Goal: Check status: Check status

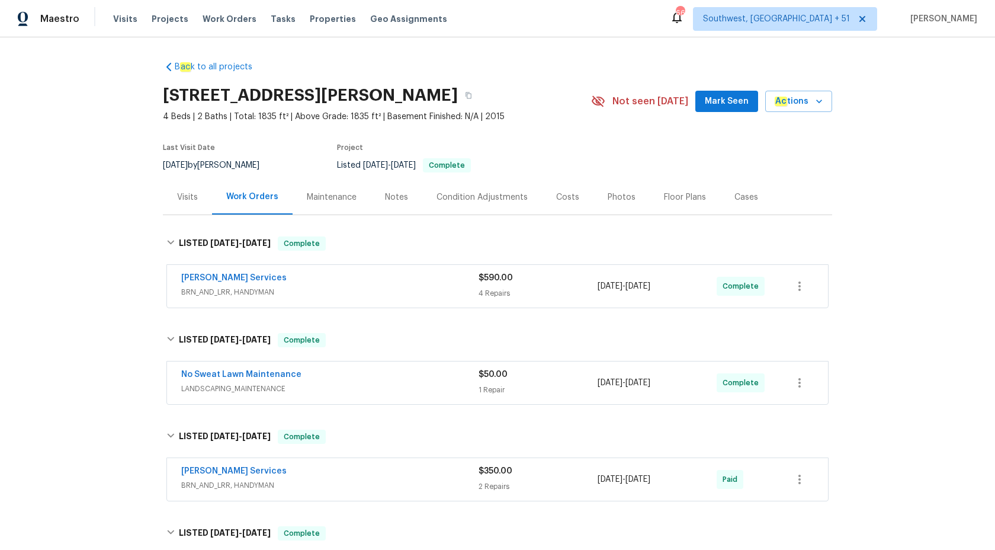
click at [59, 21] on span "Maestro" at bounding box center [59, 19] width 39 height 12
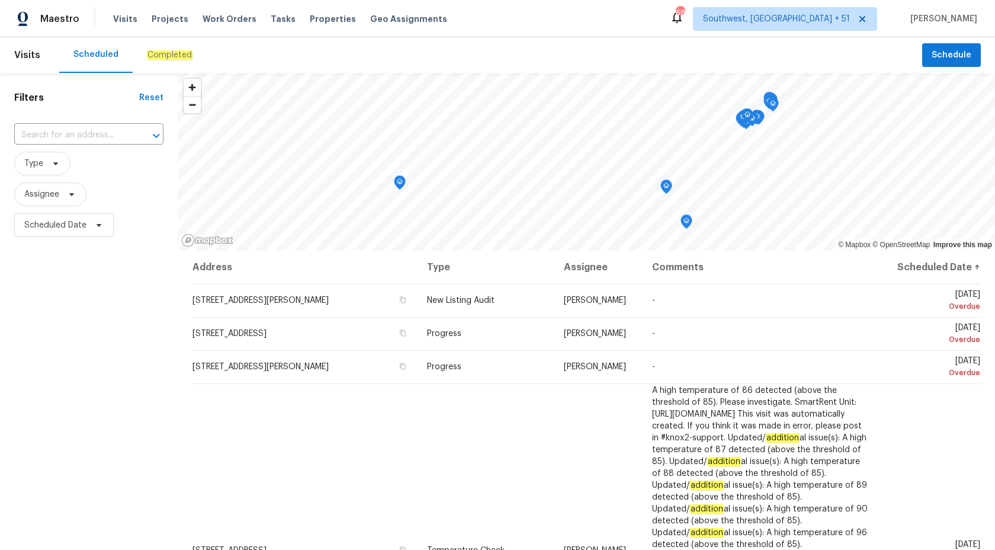
click at [161, 57] on em "Completed" at bounding box center [170, 54] width 46 height 9
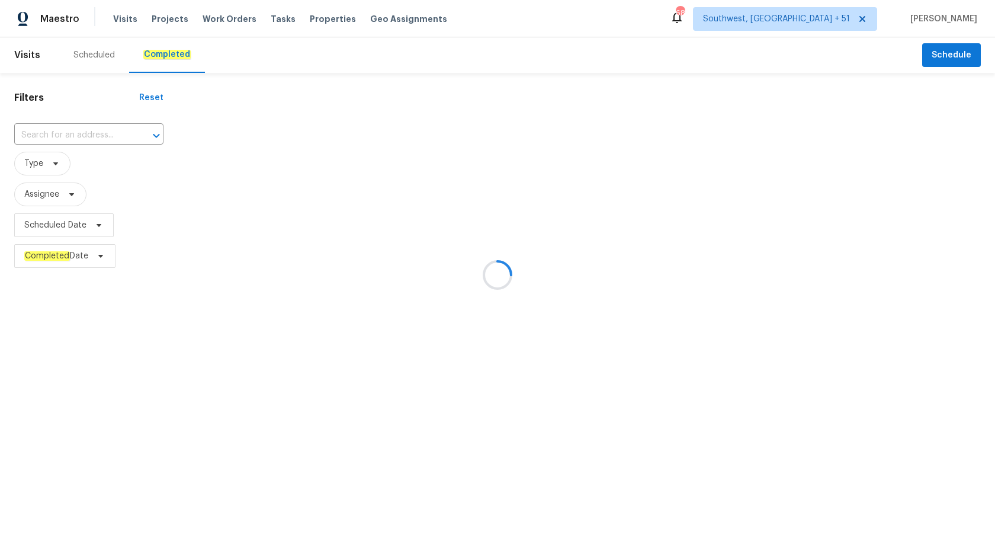
click at [59, 134] on div at bounding box center [497, 275] width 995 height 550
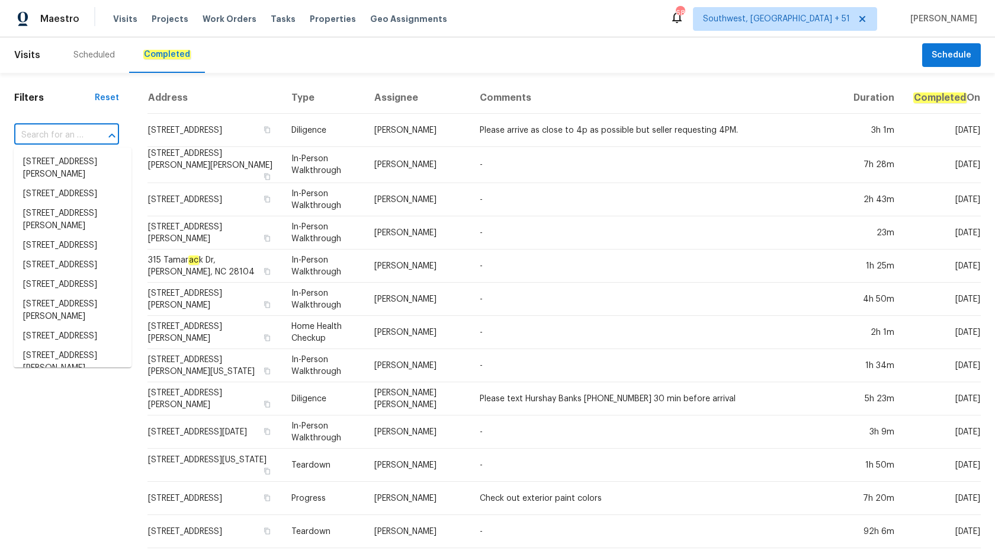
click at [59, 133] on input "text" at bounding box center [50, 135] width 72 height 18
paste input "196 Whispering Pines Way, Davenport, FL 33837"
type input "196 Whispering Pines Way, Davenport, FL 33837"
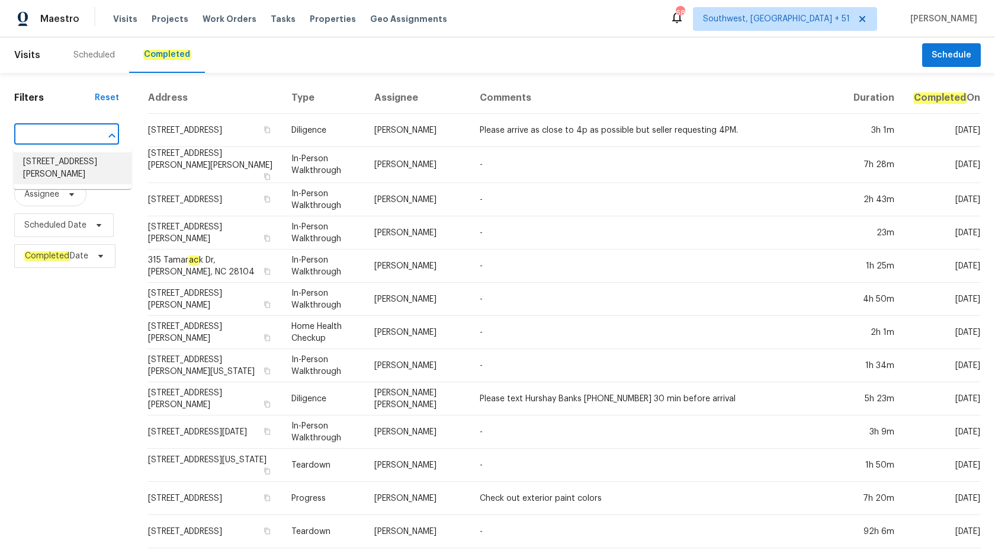
click at [69, 166] on li "196 Whispering Pines Way, Davenport, FL 33837" at bounding box center [73, 168] width 118 height 32
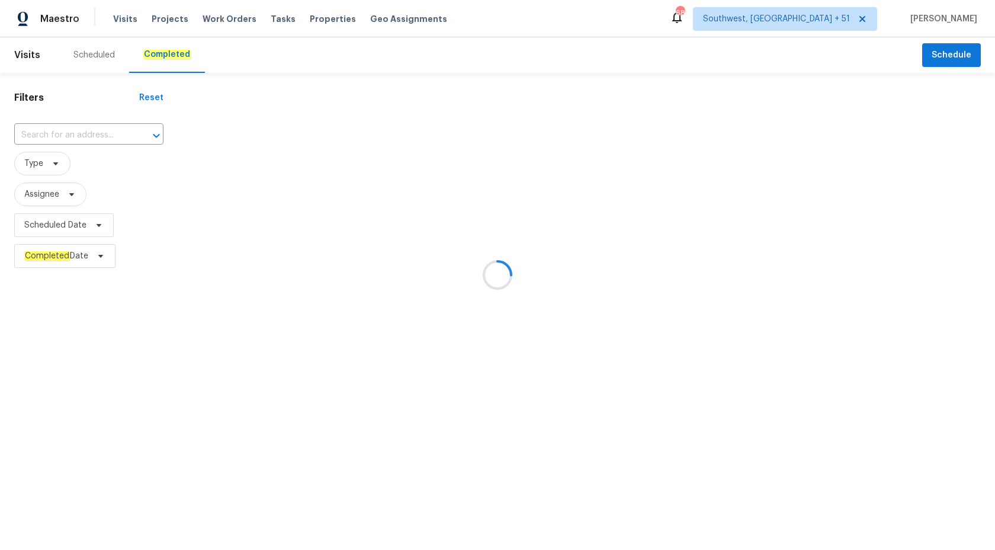
type input "196 Whispering Pines Way, Davenport, FL 33837"
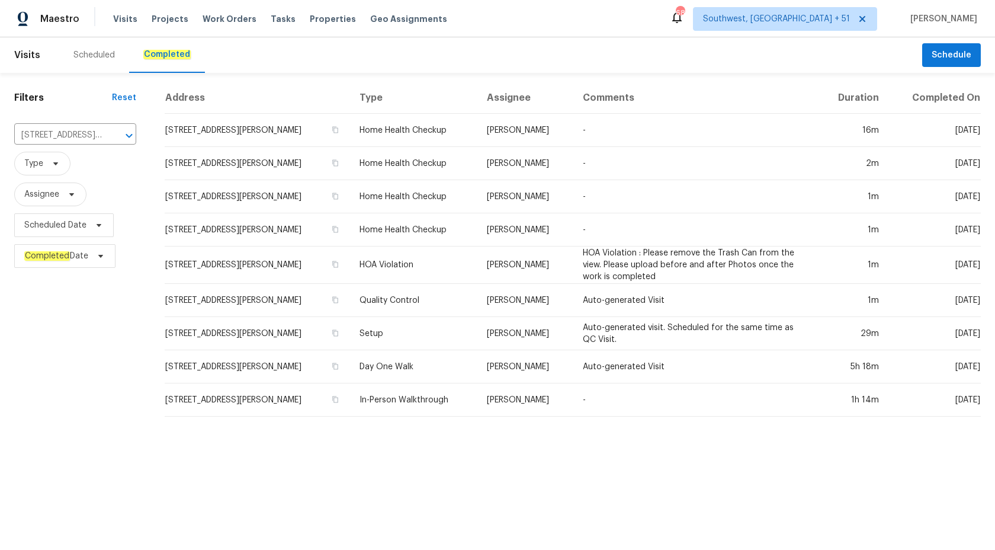
click at [520, 210] on td "Nick Christian" at bounding box center [525, 196] width 96 height 33
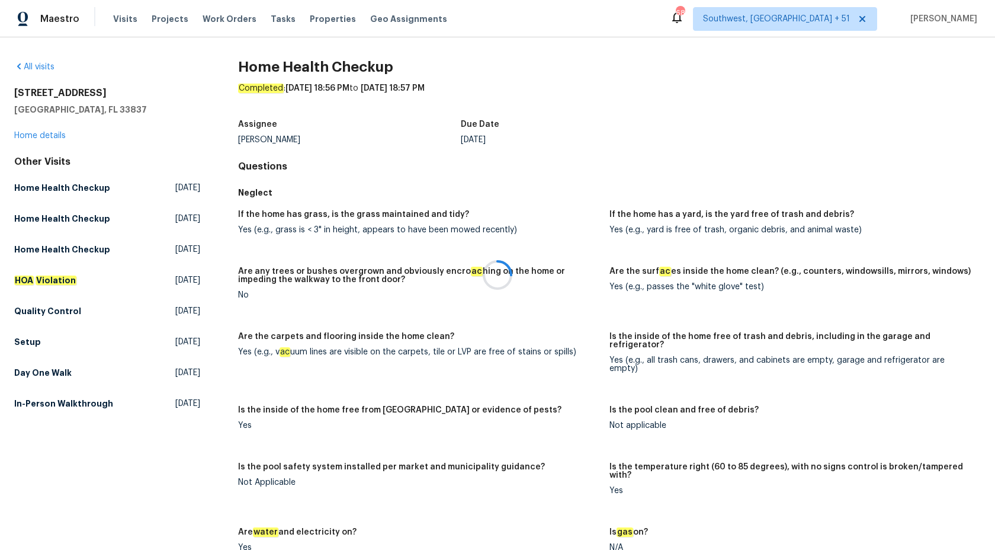
click at [39, 131] on div at bounding box center [497, 275] width 995 height 550
click at [39, 139] on link "Home details" at bounding box center [40, 136] width 52 height 8
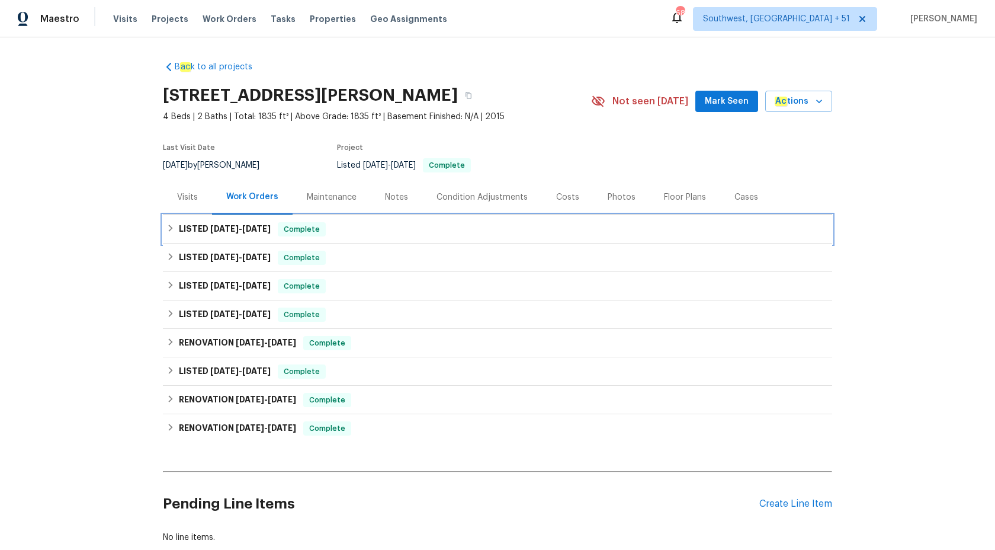
click at [289, 226] on div "Complete" at bounding box center [302, 229] width 48 height 14
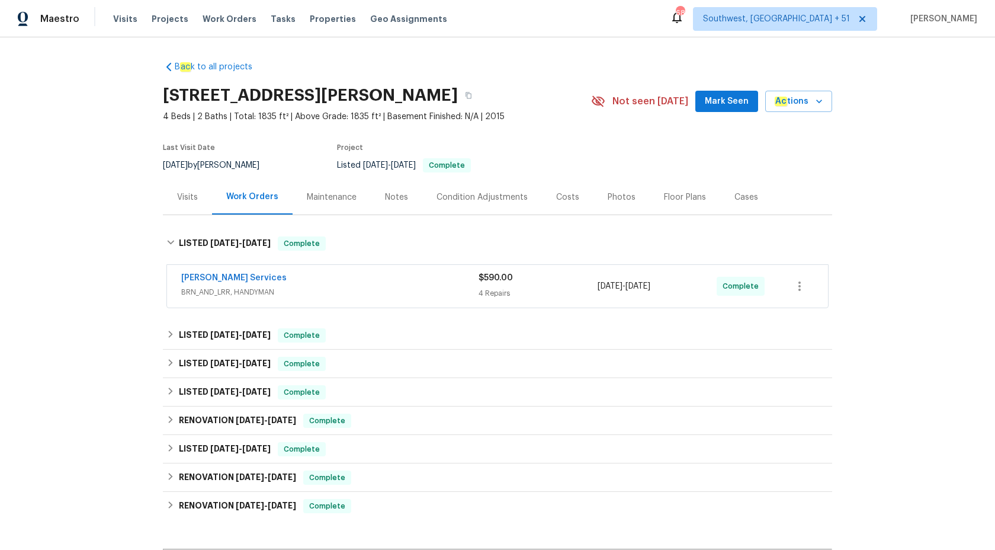
click at [403, 299] on div "Gabler Services BRN_AND_LRR, HANDYMAN" at bounding box center [329, 286] width 297 height 28
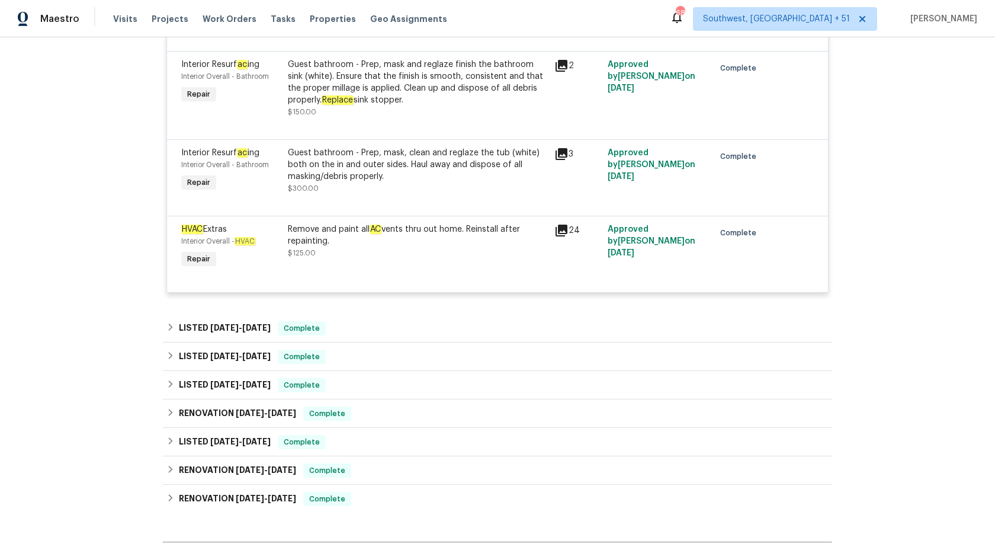
scroll to position [402, 0]
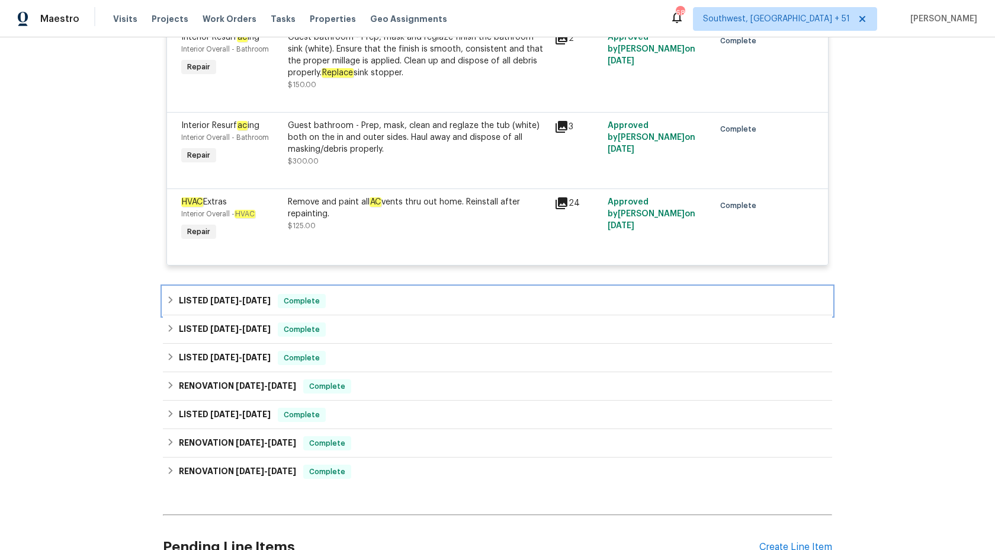
click at [279, 302] on div "LISTED 9/16/25 - 9/23/25 Complete" at bounding box center [497, 301] width 662 height 14
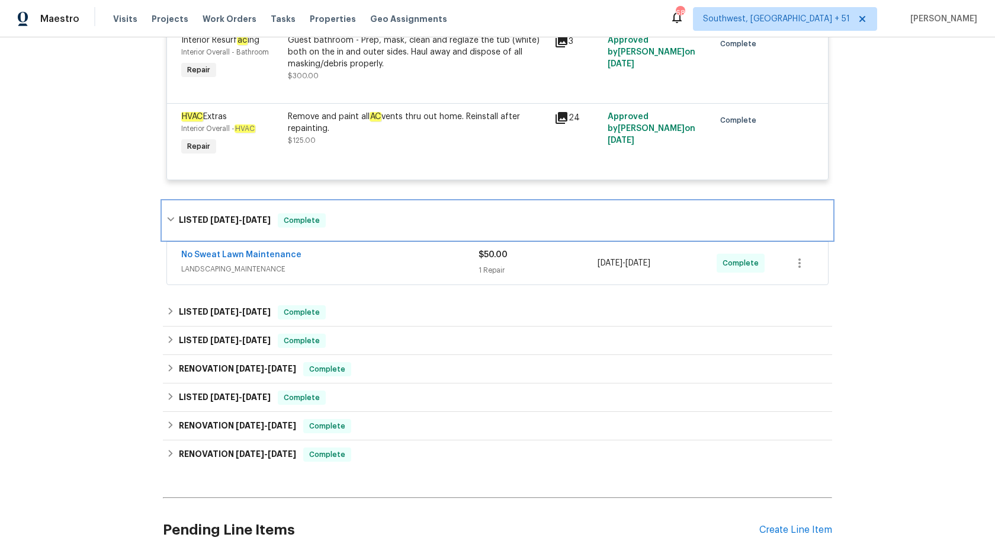
scroll to position [505, 0]
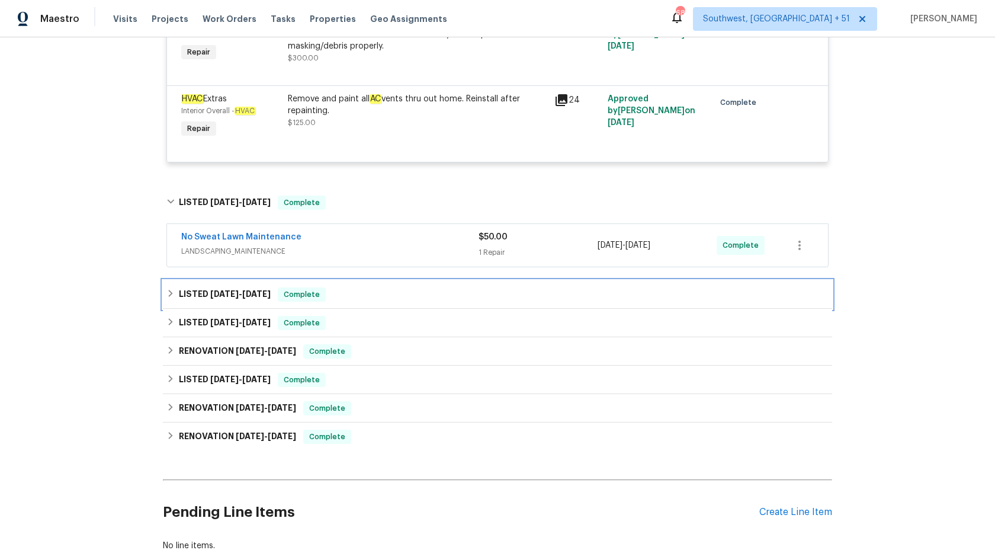
click at [307, 296] on span "Complete" at bounding box center [302, 294] width 46 height 12
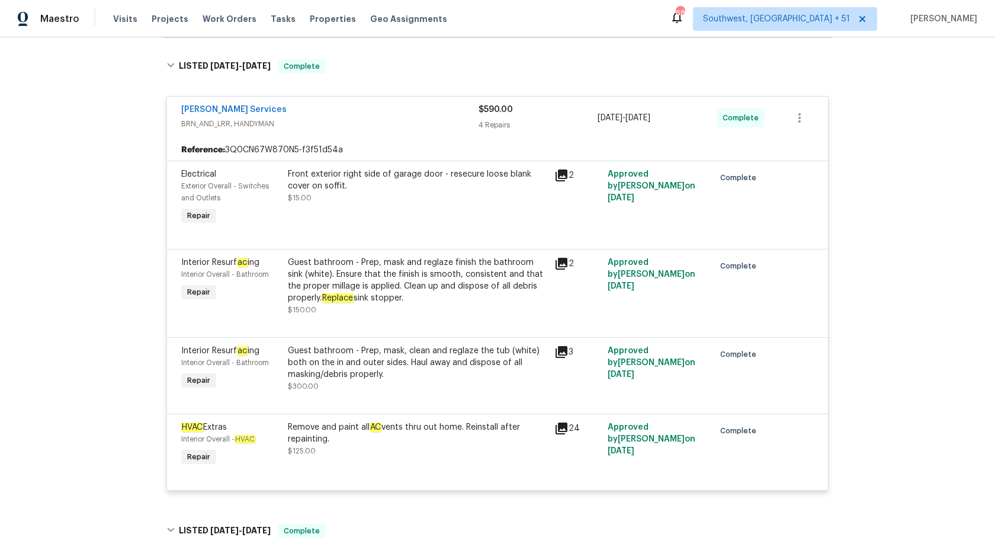
scroll to position [603, 0]
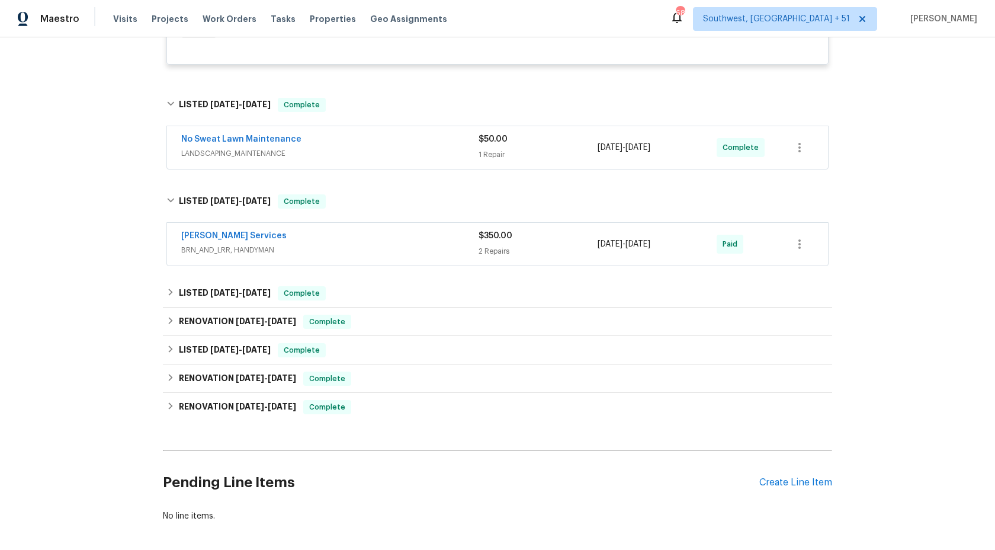
click at [393, 242] on div "Gabler Services" at bounding box center [329, 237] width 297 height 14
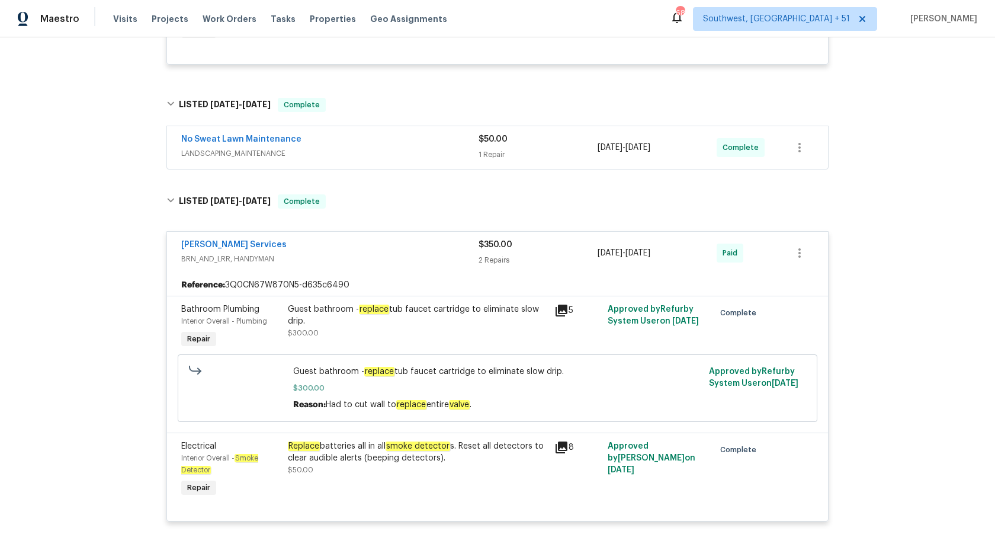
click at [48, 326] on div "B ac k to all projects 196 Whispering Pines Way, Davenport, FL 33837 4 Beds | 2…" at bounding box center [497, 293] width 995 height 512
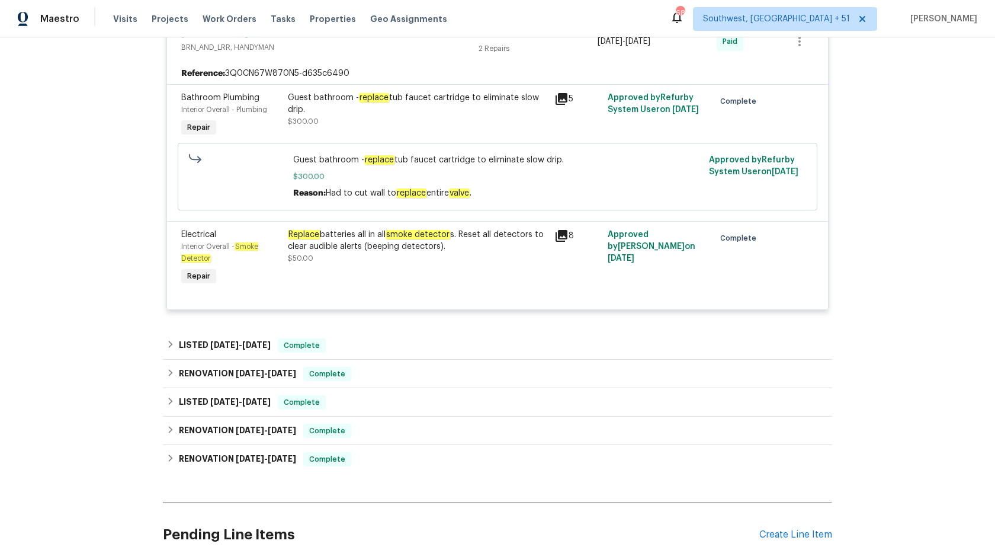
scroll to position [818, 0]
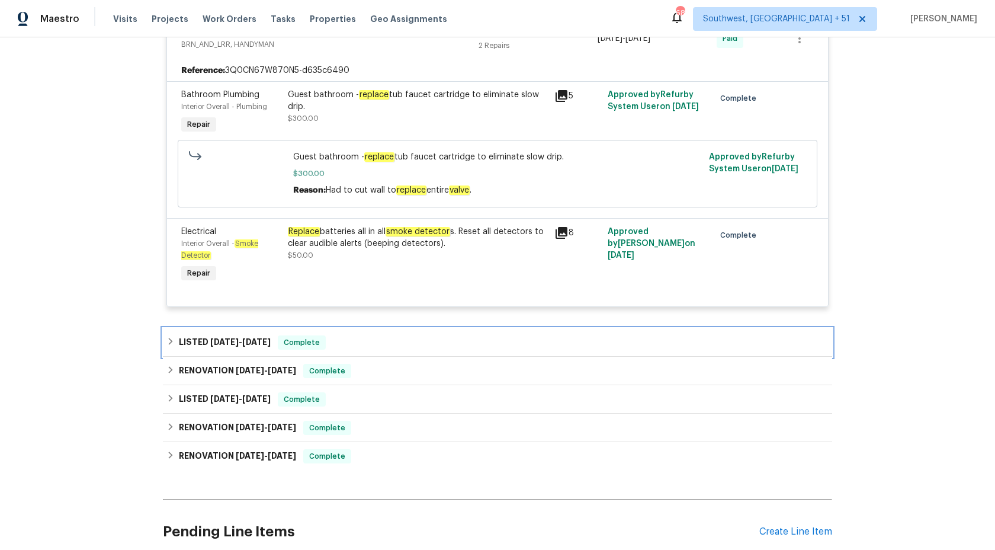
click at [283, 339] on div "Complete" at bounding box center [302, 342] width 48 height 14
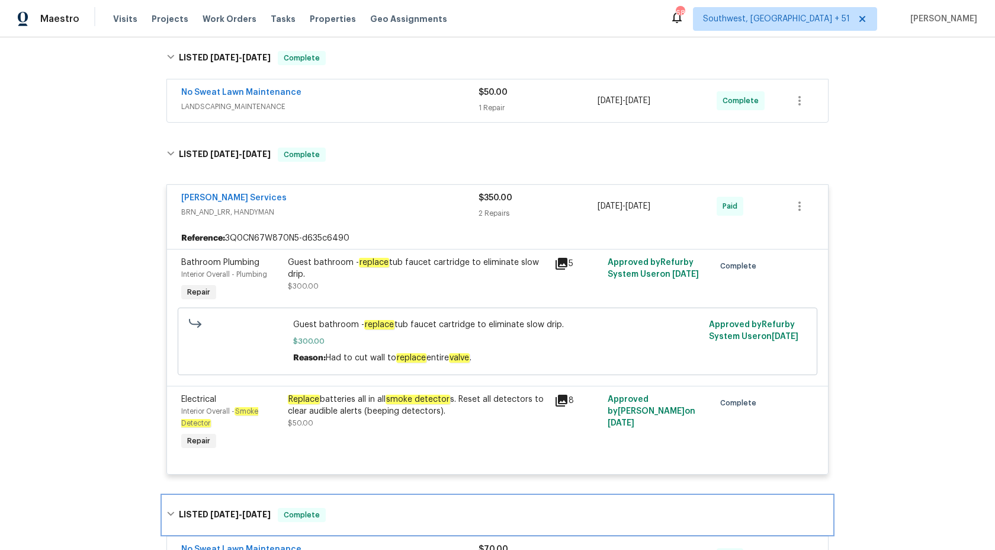
scroll to position [611, 0]
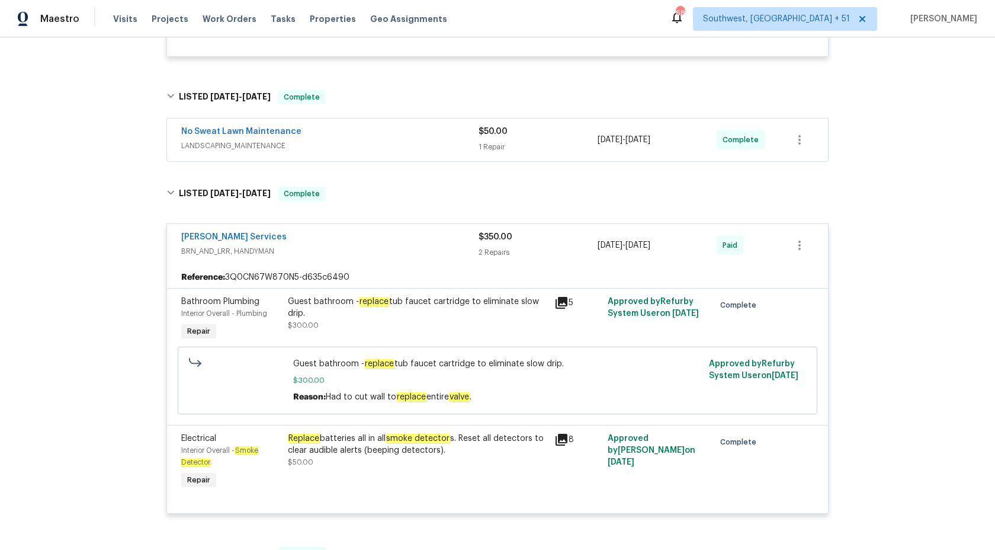
click at [380, 140] on div "No Sweat Lawn Maintenance" at bounding box center [329, 133] width 297 height 14
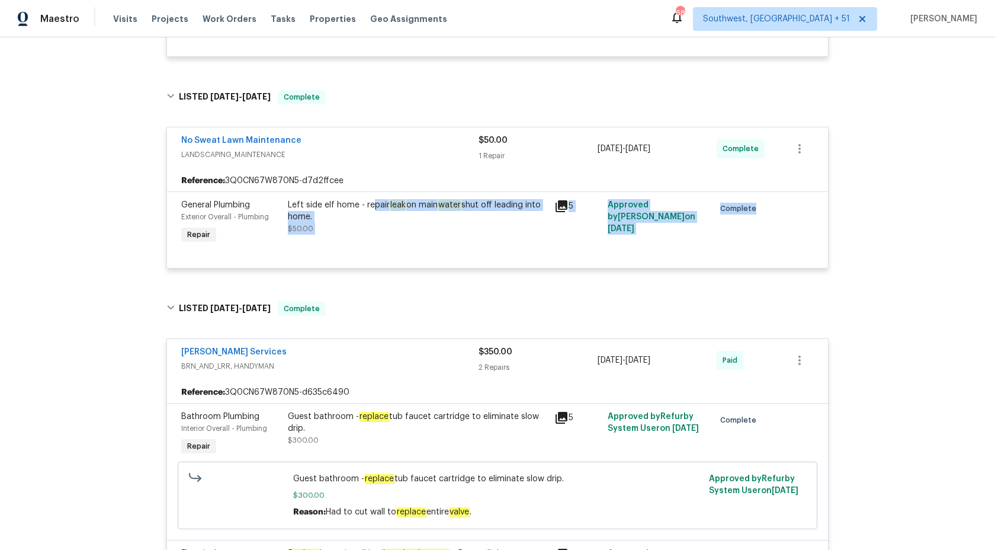
drag, startPoint x: 370, startPoint y: 211, endPoint x: 146, endPoint y: 323, distance: 249.8
click at [146, 323] on div "B ac k to all projects 196 Whispering Pines Way, Davenport, FL 33837 4 Beds | 2…" at bounding box center [497, 293] width 995 height 512
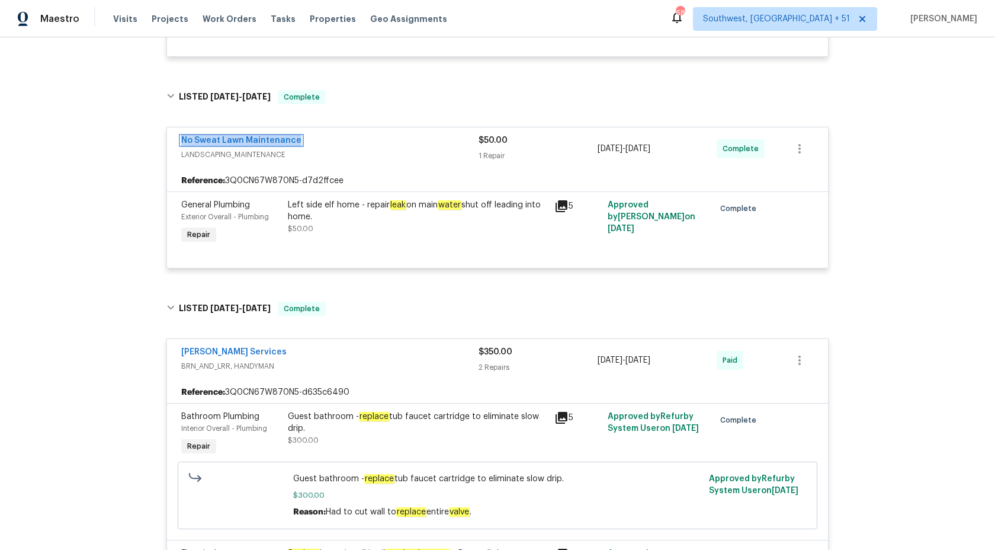
scroll to position [0, 0]
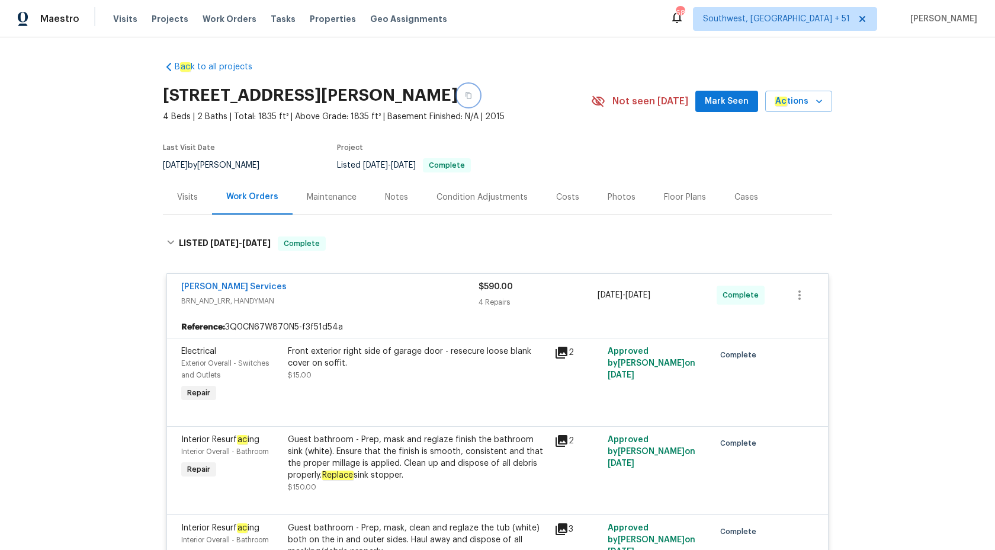
click at [472, 98] on icon "button" at bounding box center [468, 95] width 7 height 7
click at [476, 301] on span "BRN_AND_LRR, HANDYMAN" at bounding box center [329, 301] width 297 height 12
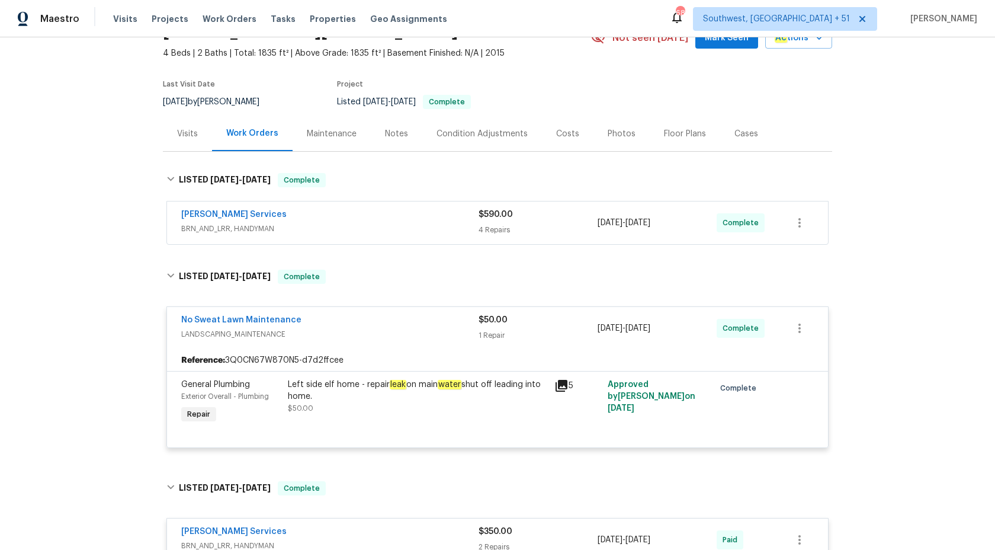
scroll to position [84, 0]
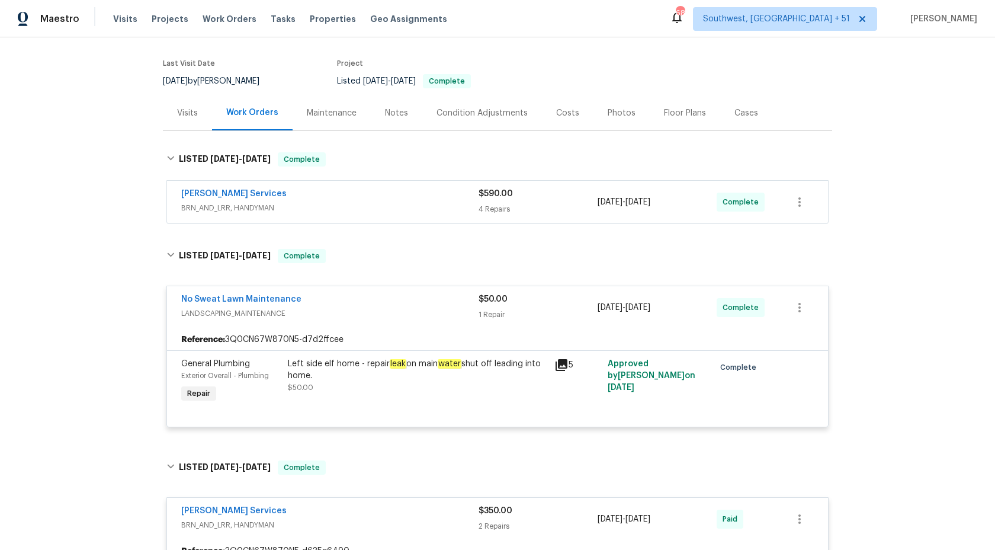
click at [466, 316] on span "LANDSCAPING_MAINTENANCE" at bounding box center [329, 313] width 297 height 12
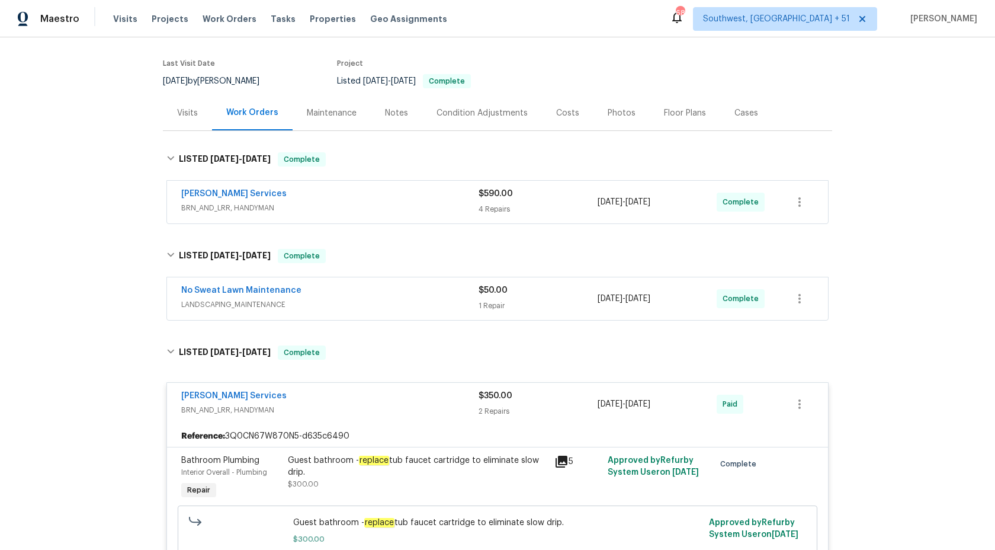
click at [457, 289] on div "No Sweat Lawn Maintenance" at bounding box center [329, 291] width 297 height 14
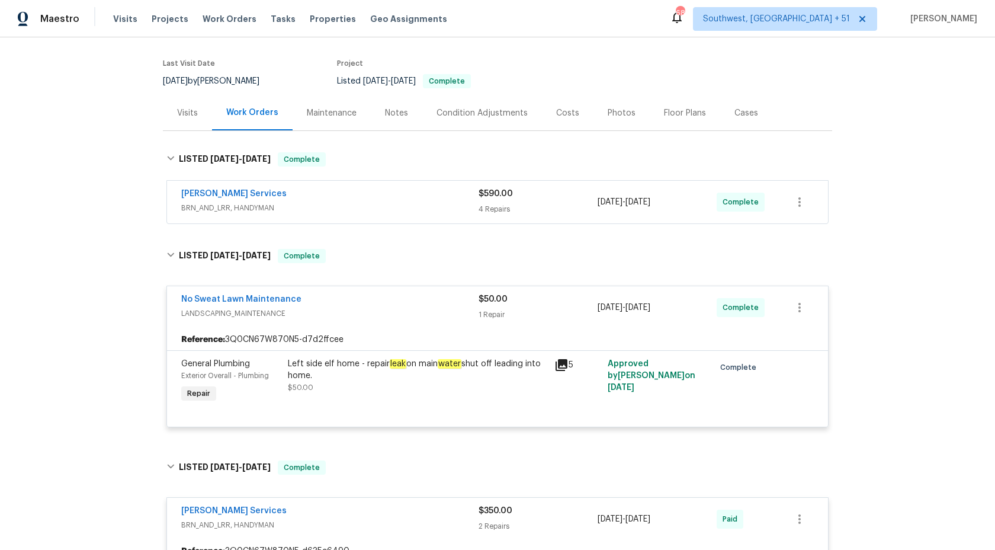
scroll to position [0, 0]
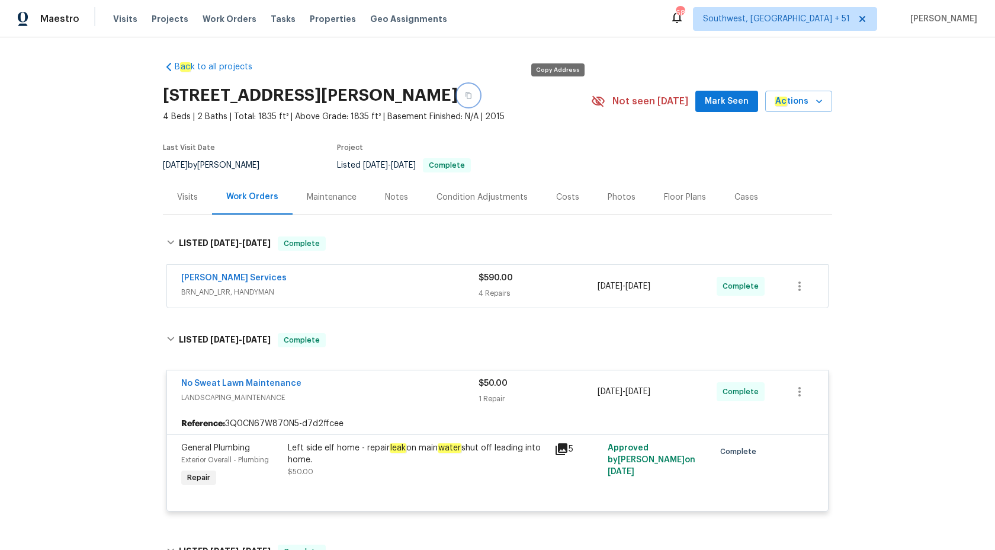
click at [472, 96] on icon "button" at bounding box center [469, 95] width 6 height 7
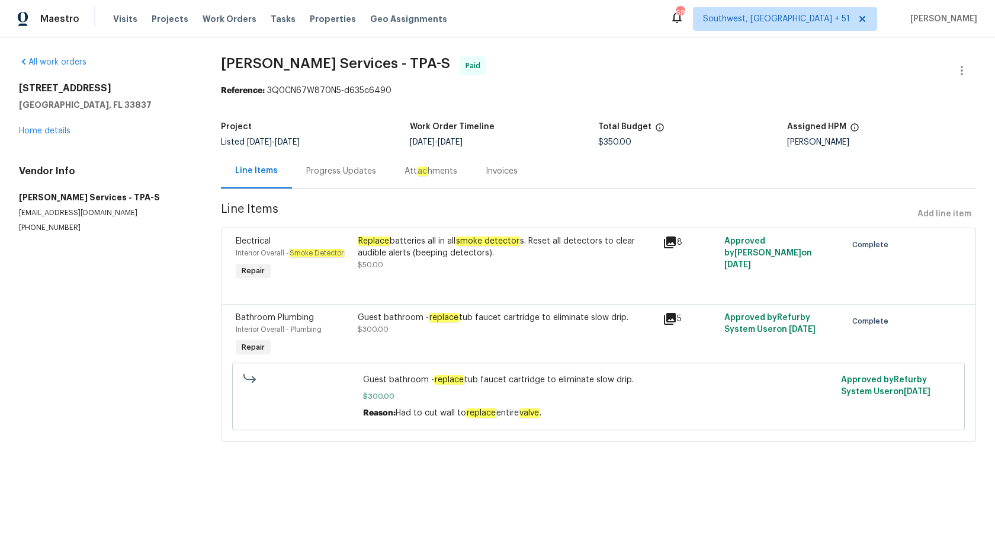
click at [310, 169] on div "Progress Updates" at bounding box center [341, 171] width 70 height 12
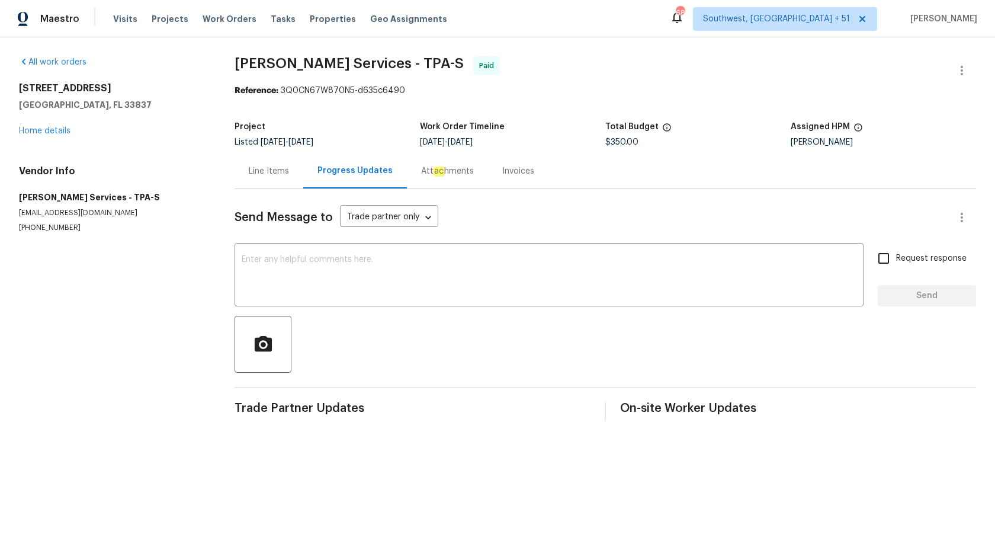
click at [274, 177] on div "Line Items" at bounding box center [269, 171] width 40 height 12
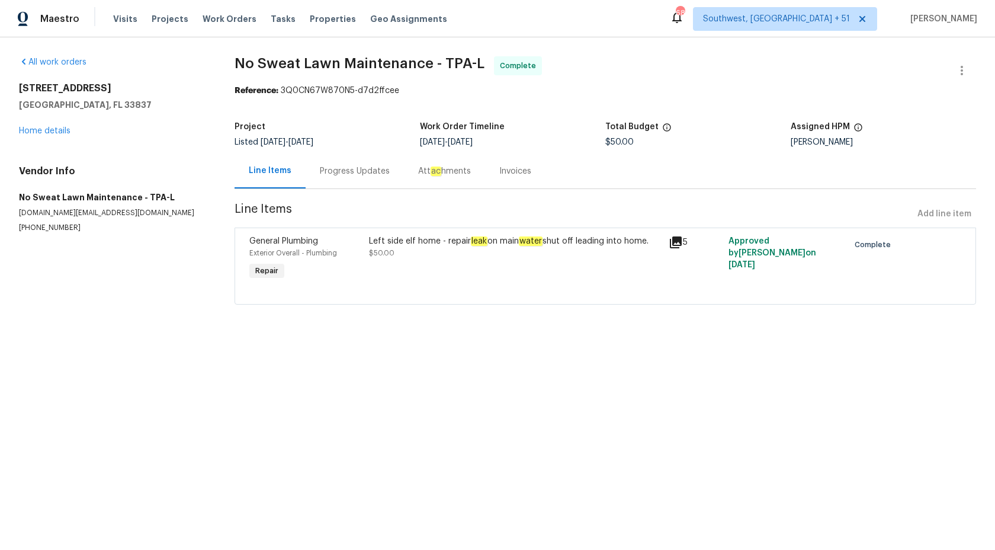
click at [347, 175] on div "Progress Updates" at bounding box center [355, 171] width 70 height 12
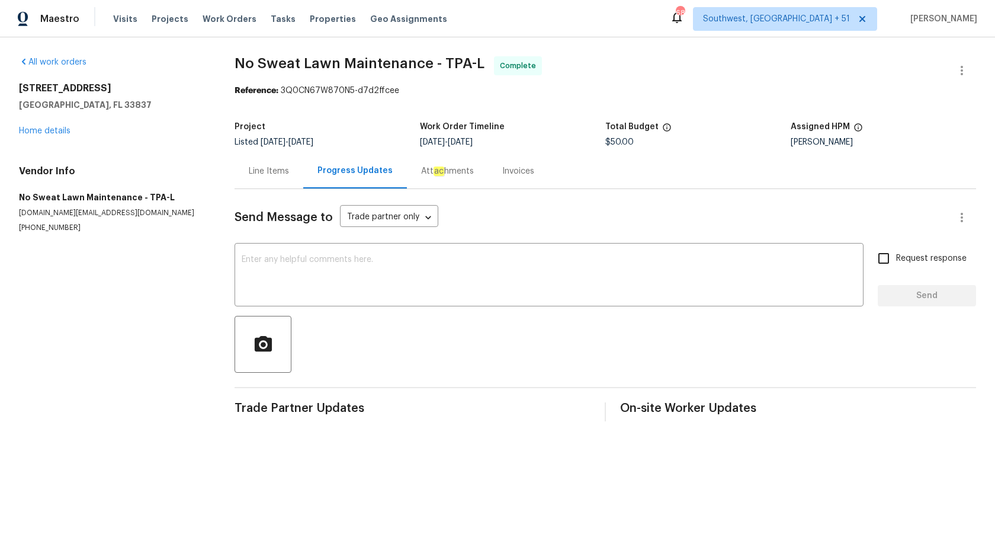
click at [502, 182] on div "Invoices" at bounding box center [518, 170] width 60 height 35
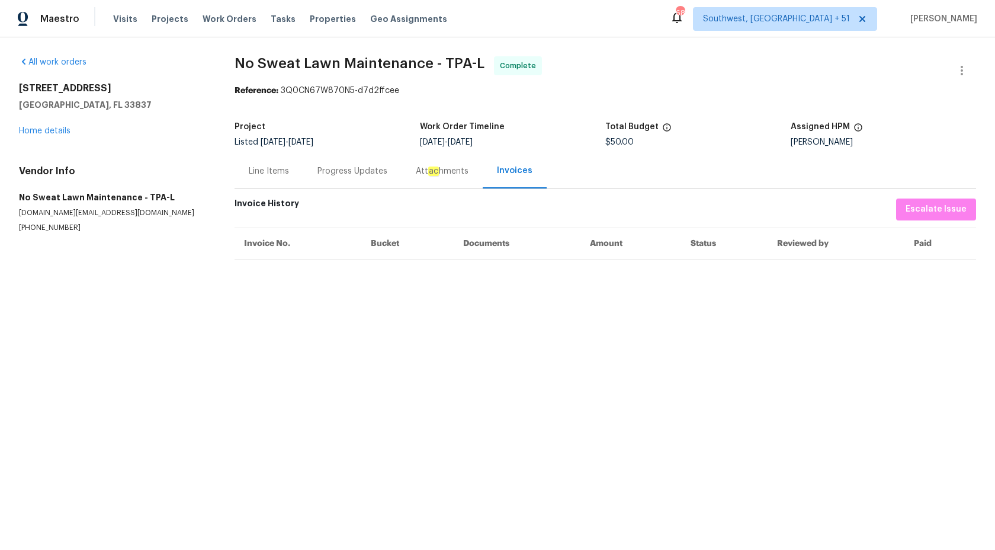
click at [253, 185] on div "Line Items" at bounding box center [269, 170] width 69 height 35
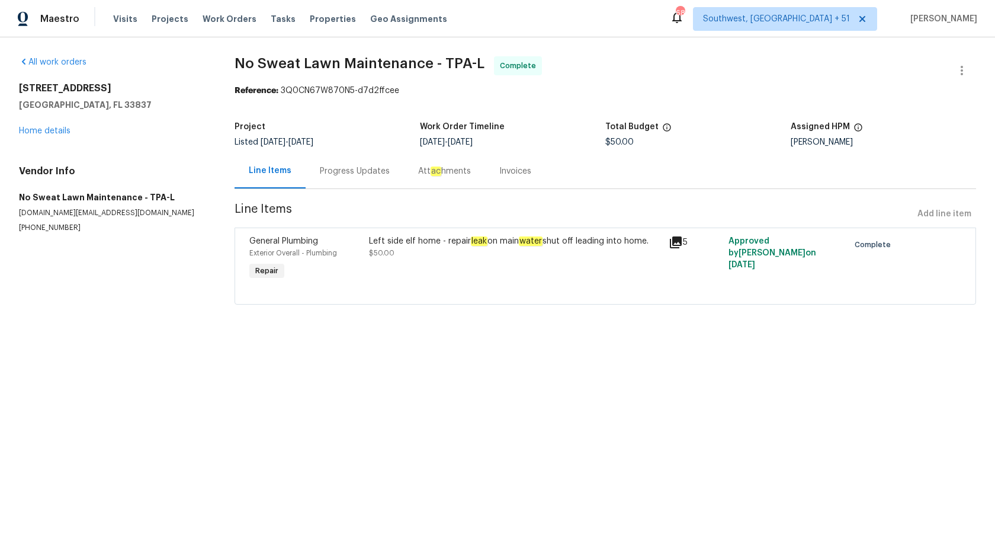
click at [467, 259] on div "Left side elf home - repair leak on main water shut off leading into home. $50.…" at bounding box center [515, 247] width 293 height 24
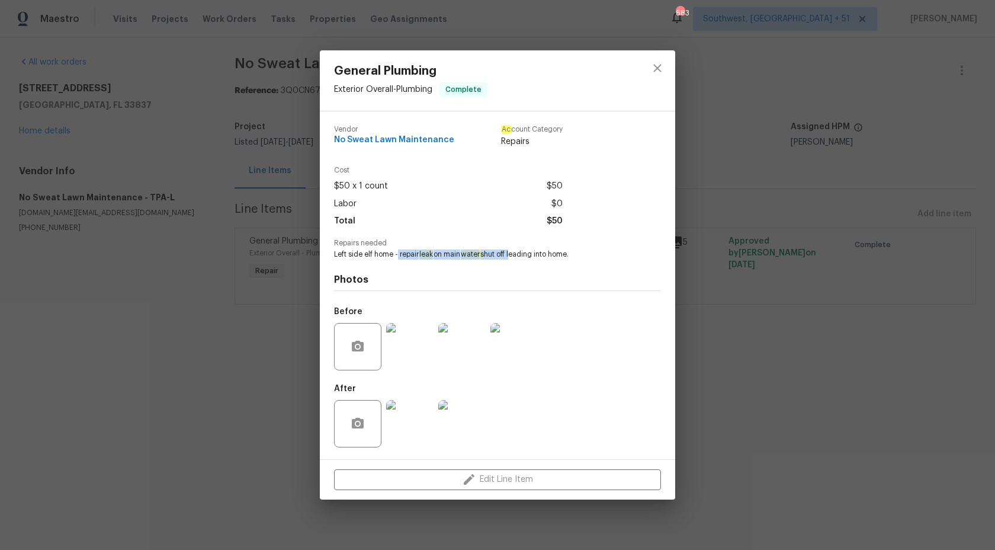
copy span "repair leak on main water shut off"
drag, startPoint x: 397, startPoint y: 255, endPoint x: 515, endPoint y: 255, distance: 117.9
click at [515, 255] on span "Left side elf home - repair leak on main water shut off leading into home." at bounding box center [481, 254] width 294 height 10
click at [80, 20] on div "General Plumbing Exterior Overall - Plumbing Complete Vendor No Sweat Lawn Main…" at bounding box center [497, 275] width 995 height 550
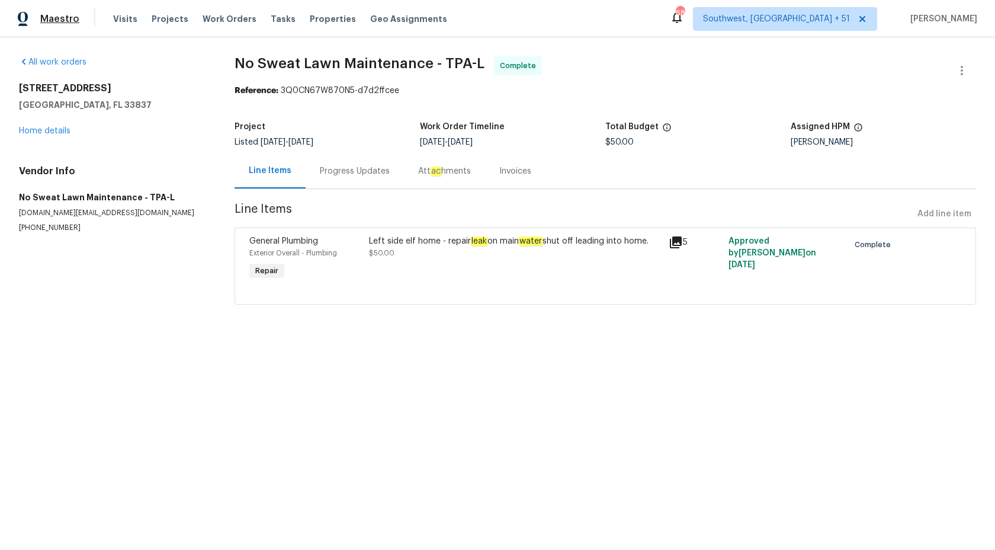
click at [62, 20] on span "Maestro" at bounding box center [59, 19] width 39 height 12
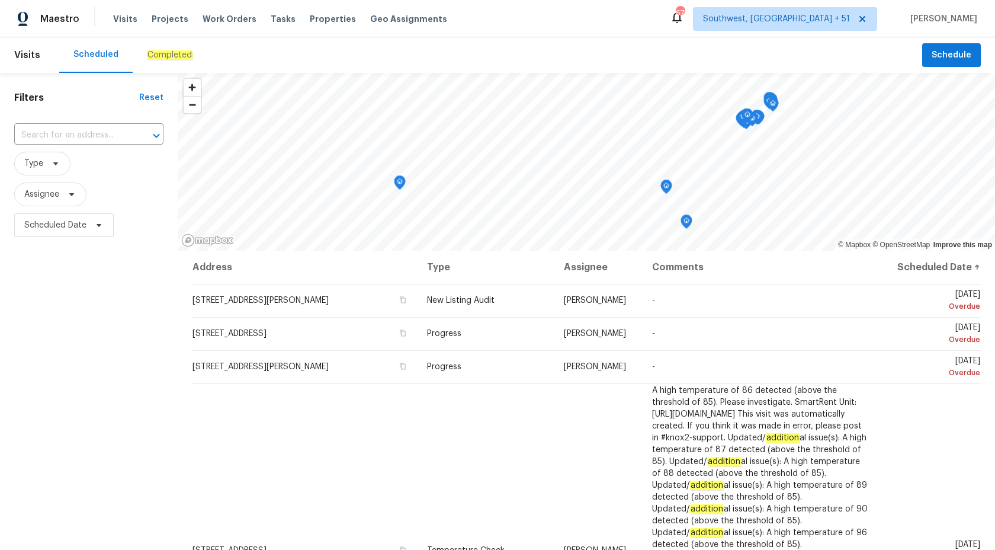
click at [159, 50] on div "Completed" at bounding box center [170, 55] width 46 height 12
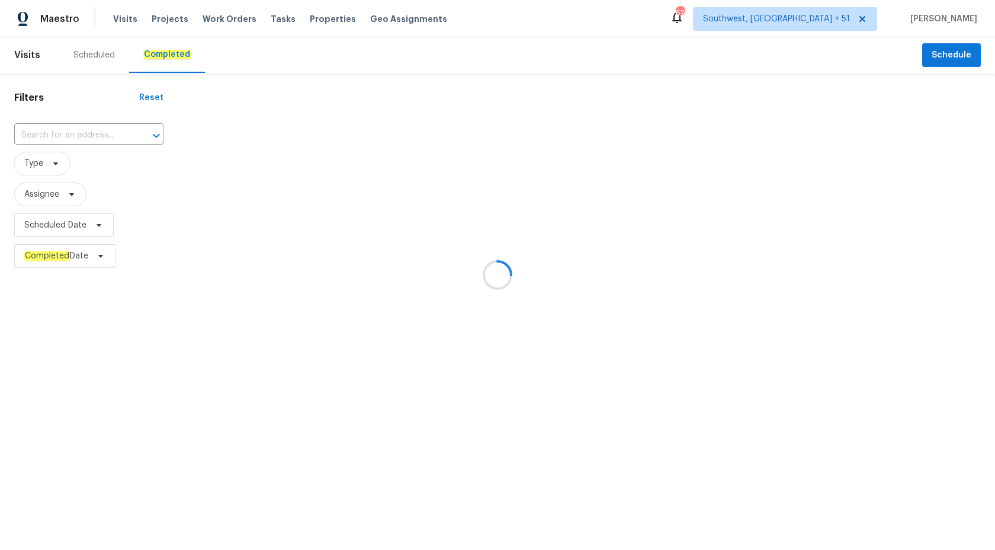
click at [79, 386] on div at bounding box center [497, 275] width 995 height 550
click at [57, 142] on div at bounding box center [497, 275] width 995 height 550
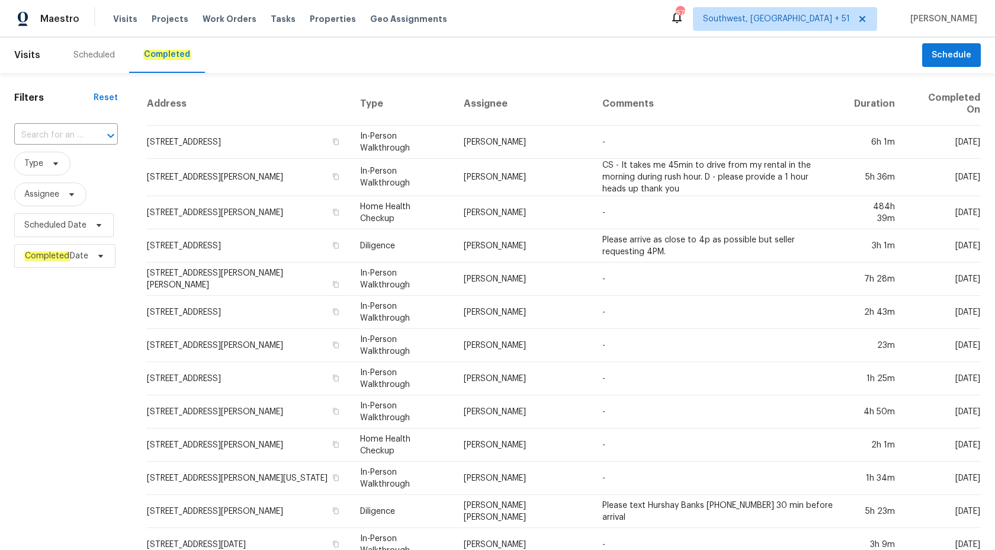
click at [56, 138] on input "text" at bounding box center [49, 135] width 70 height 18
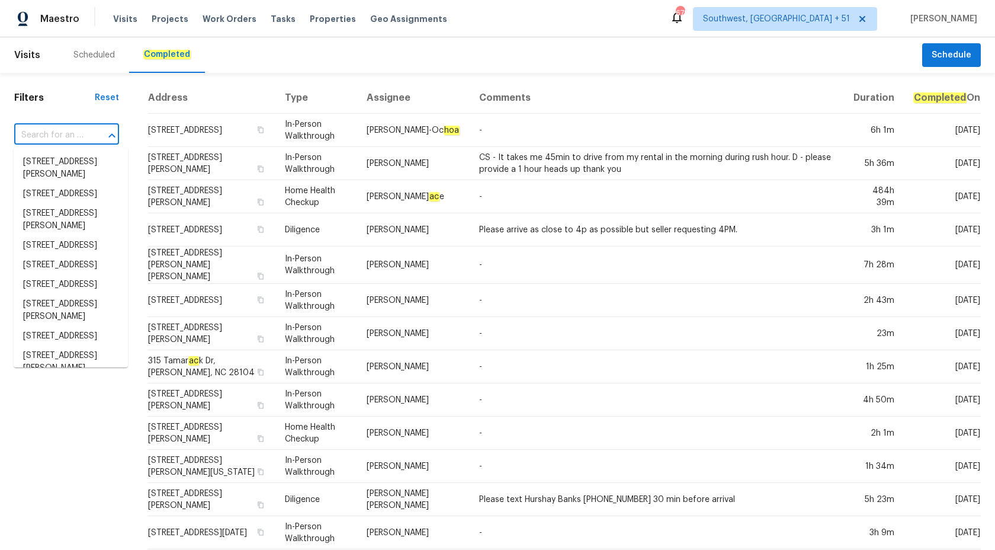
paste input "2222 Trent Rd, Columbus, OH 43229"
type input "2222 Trent Rd, Columbus, OH 43229"
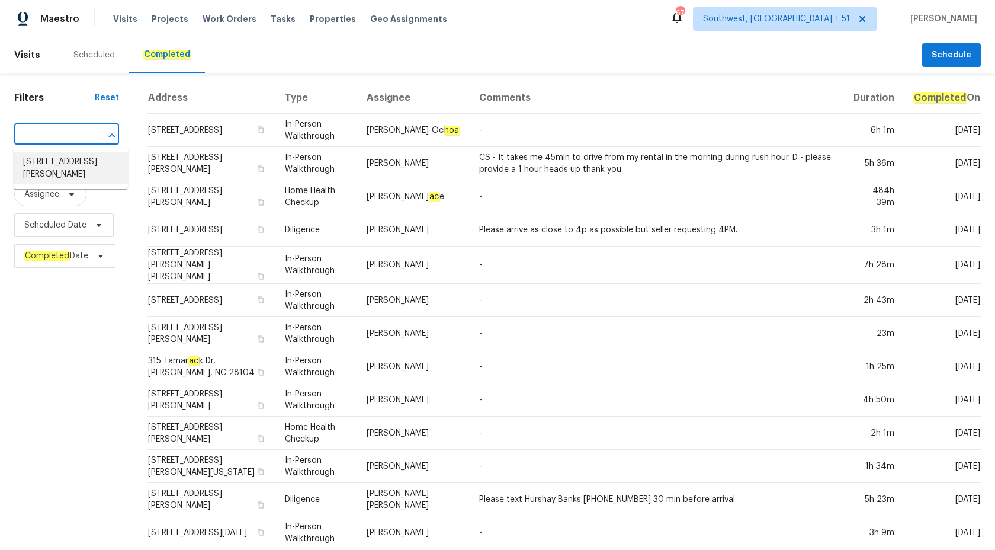
click at [68, 166] on li "2222 Trent Rd, Columbus, OH 43229" at bounding box center [71, 168] width 114 height 32
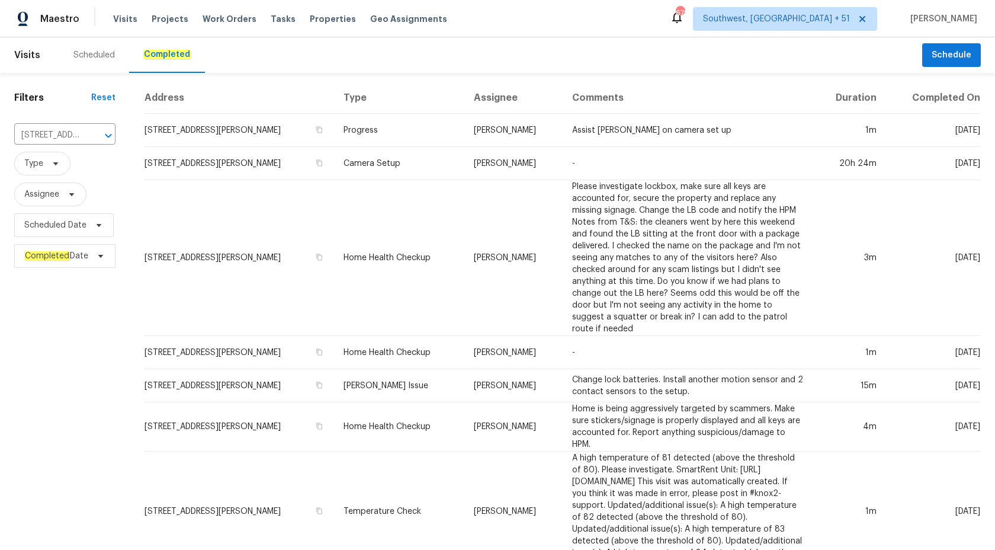
click at [411, 204] on td "Home Health Checkup" at bounding box center [399, 258] width 130 height 156
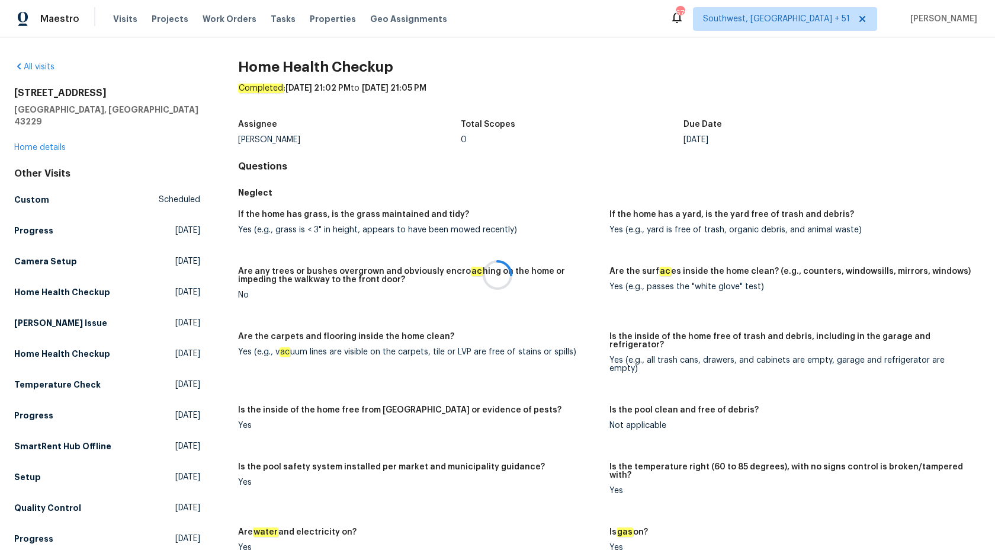
click at [32, 138] on div at bounding box center [497, 275] width 995 height 550
click at [30, 143] on link "Home details" at bounding box center [40, 147] width 52 height 8
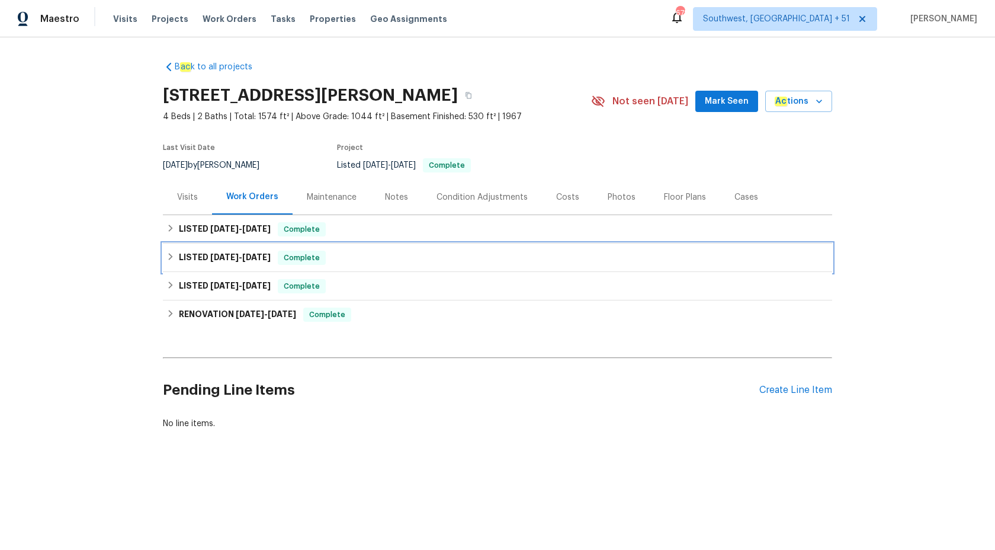
click at [253, 262] on h6 "LISTED 6/12/25 - 6/15/25" at bounding box center [225, 258] width 92 height 14
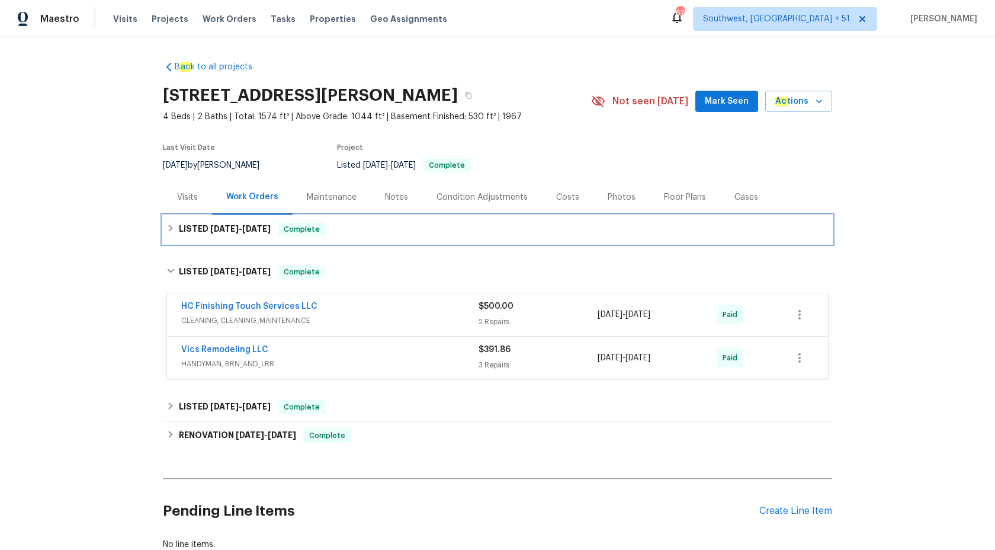
click at [279, 238] on div "LISTED 10/3/25 - 10/7/25 Complete" at bounding box center [497, 229] width 669 height 28
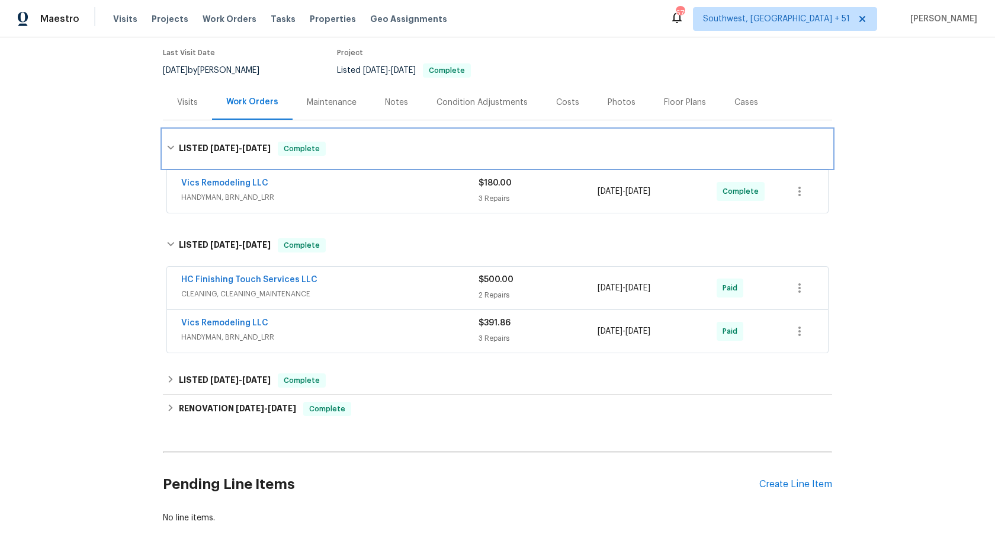
scroll to position [123, 0]
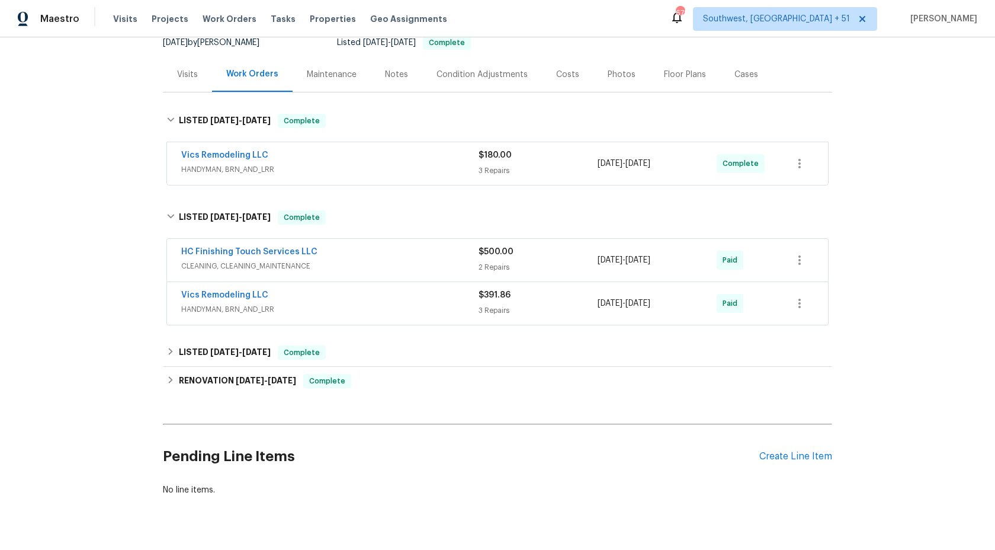
click at [386, 306] on span "HANDYMAN, BRN_AND_LRR" at bounding box center [329, 309] width 297 height 12
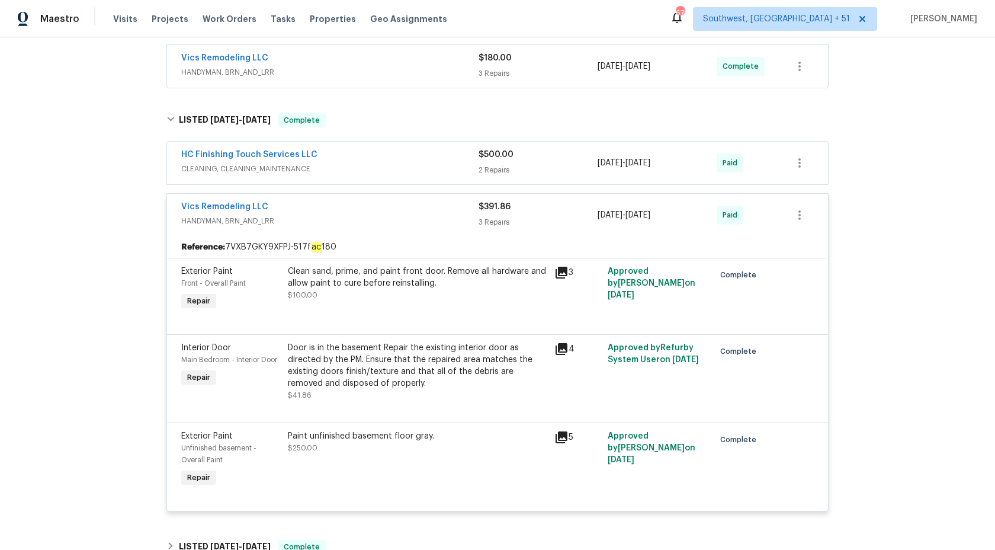
click at [485, 229] on div "$391.86 3 Repairs" at bounding box center [538, 215] width 119 height 28
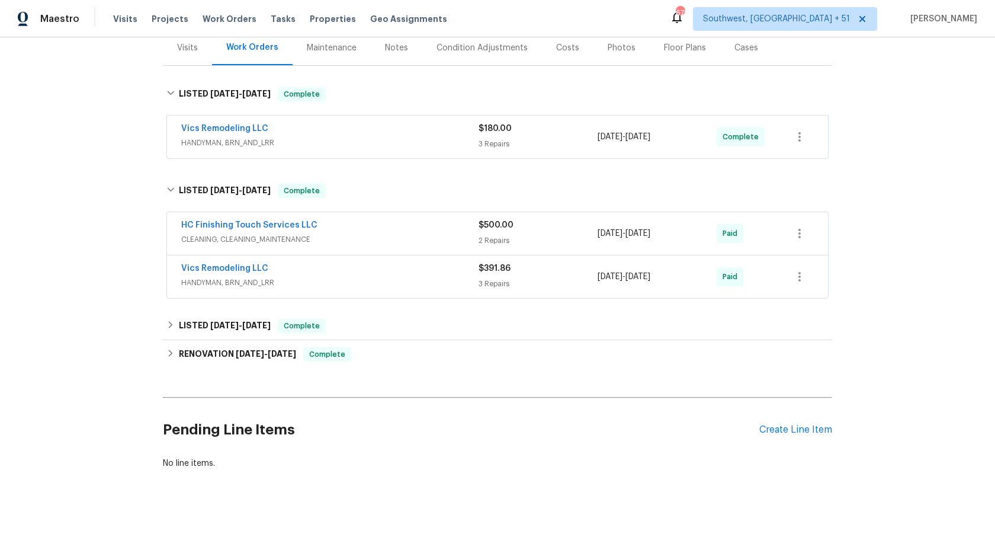
click at [444, 239] on span "CLEANING, CLEANING_MAINTENANCE" at bounding box center [329, 239] width 297 height 12
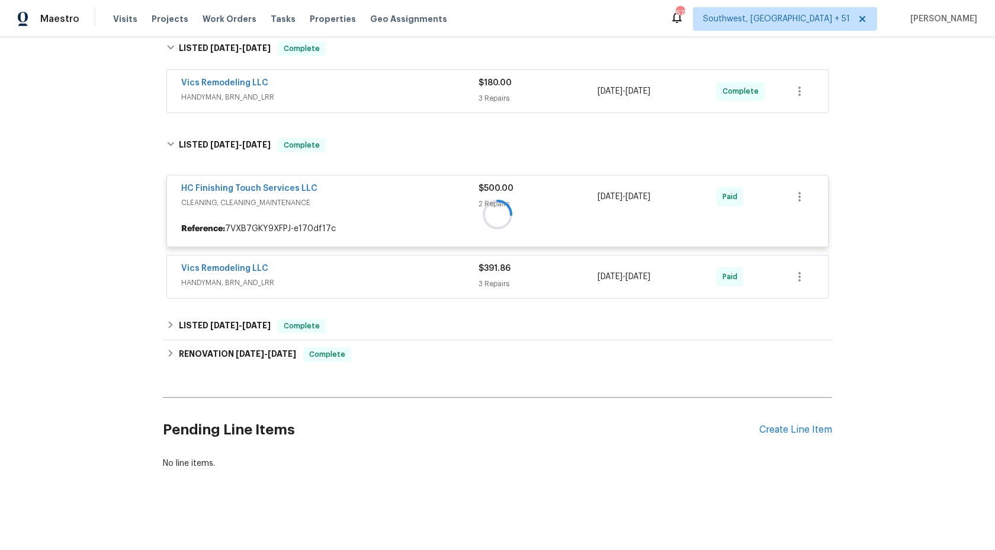
scroll to position [220, 0]
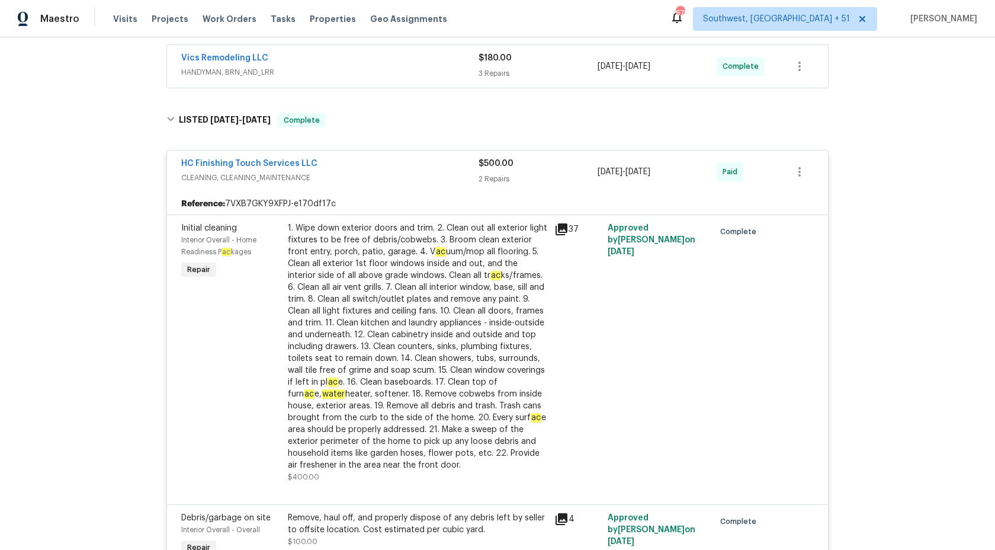
click at [444, 184] on div "HC Finishing Touch Services LLC CLEANING, CLEANING_MAINTENANCE" at bounding box center [329, 172] width 297 height 28
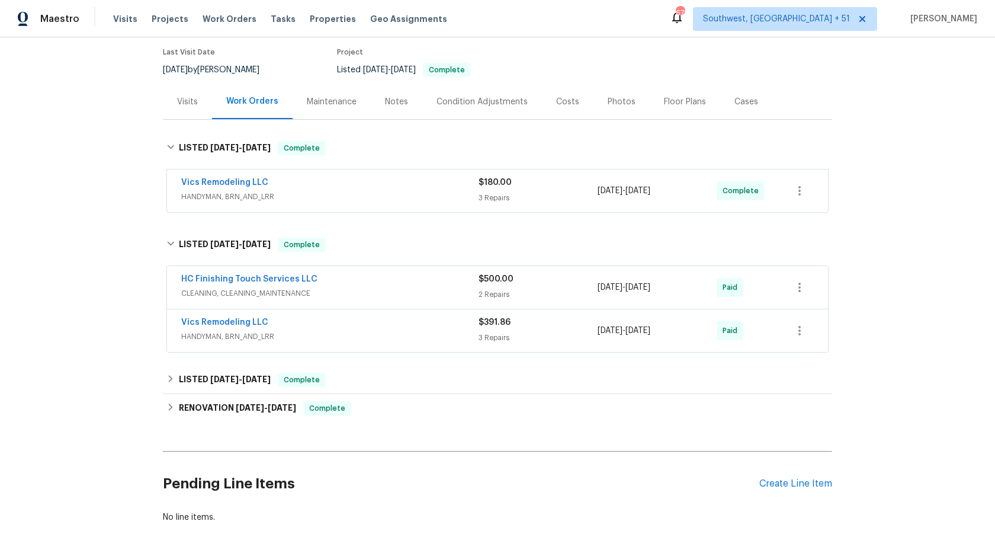
scroll to position [90, 0]
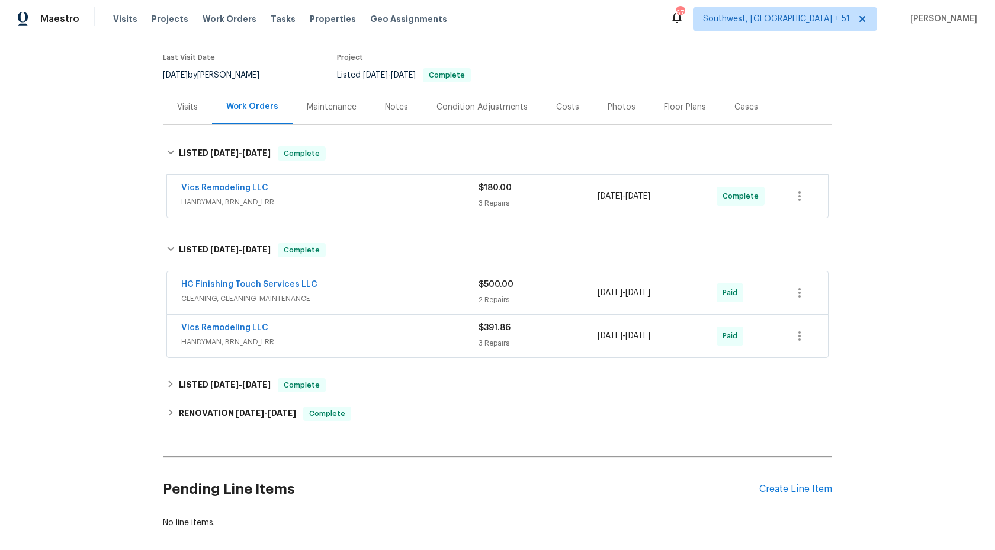
click at [441, 178] on div "Vics Remodeling LLC HANDYMAN, BRN_AND_LRR $180.00 3 Repairs 10/3/2025 - 10/7/20…" at bounding box center [497, 196] width 661 height 43
click at [441, 202] on span "HANDYMAN, BRN_AND_LRR" at bounding box center [329, 202] width 297 height 12
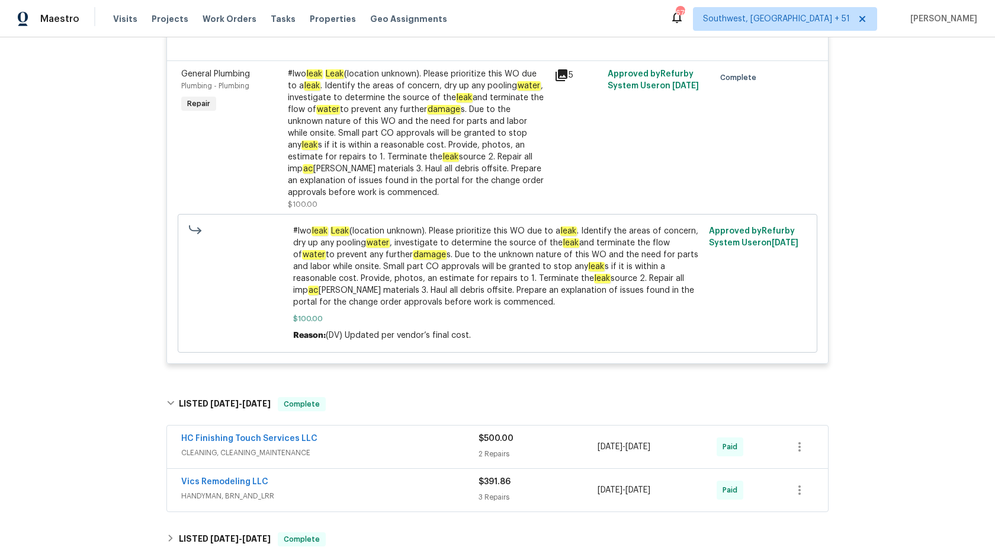
scroll to position [0, 0]
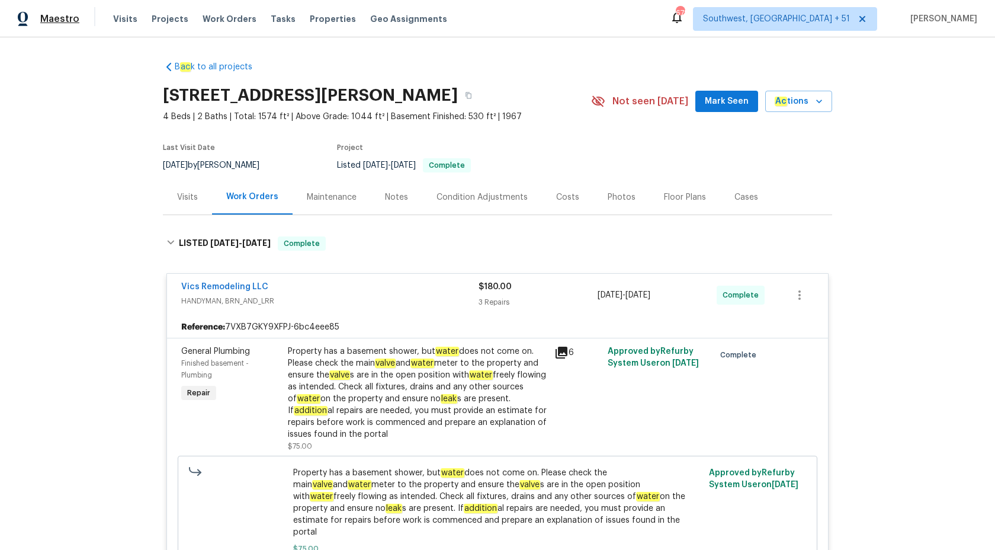
click at [66, 21] on span "Maestro" at bounding box center [59, 19] width 39 height 12
